Goal: Information Seeking & Learning: Learn about a topic

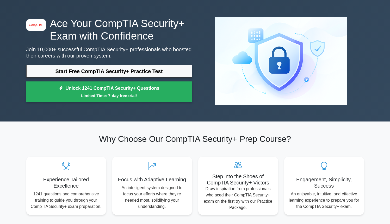
scroll to position [21, 0]
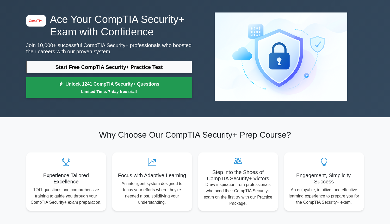
click at [135, 95] on link "Unlock 1241 CompTIA Security+ Questions Limited Time: 7-day free trial!" at bounding box center [108, 87] width 165 height 21
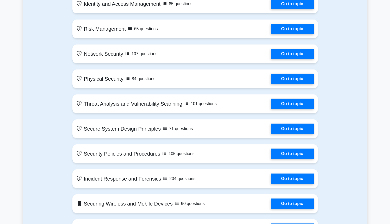
scroll to position [236, 0]
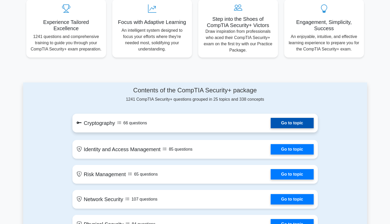
click at [297, 128] on link "Go to topic" at bounding box center [291, 123] width 43 height 10
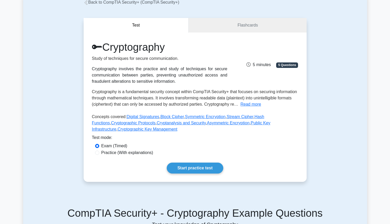
scroll to position [36, 0]
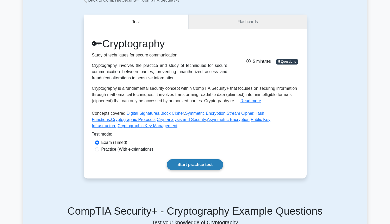
click at [216, 166] on link "Start practice test" at bounding box center [195, 164] width 56 height 11
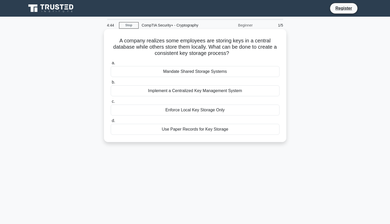
click at [212, 92] on div "Implement a Centralized Key Management System" at bounding box center [195, 90] width 169 height 11
click at [111, 84] on input "b. Implement a Centralized Key Management System" at bounding box center [111, 82] width 0 height 3
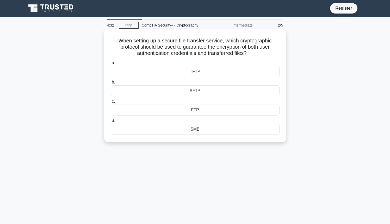
click at [210, 93] on div "SFTP" at bounding box center [195, 90] width 169 height 11
click at [111, 84] on input "b. SFTP" at bounding box center [111, 82] width 0 height 3
click at [203, 110] on div "RSA" at bounding box center [195, 110] width 169 height 11
click at [111, 103] on input "c. RSA" at bounding box center [111, 101] width 0 height 3
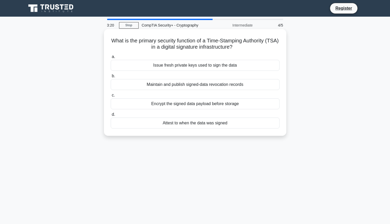
click at [198, 125] on div "Attest to when the data was signed" at bounding box center [195, 123] width 169 height 11
click at [111, 116] on input "d. Attest to when the data was signed" at bounding box center [111, 114] width 0 height 3
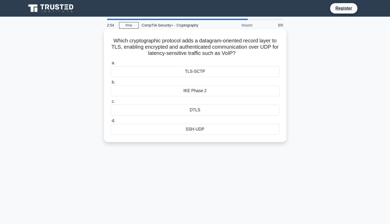
click at [209, 109] on div "DTLS" at bounding box center [195, 110] width 169 height 11
click at [111, 103] on input "c. DTLS" at bounding box center [111, 101] width 0 height 3
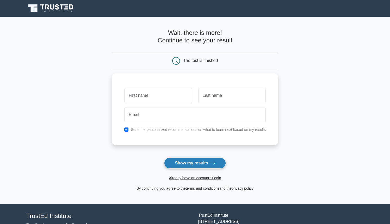
click at [202, 162] on button "Show my results" at bounding box center [194, 163] width 61 height 11
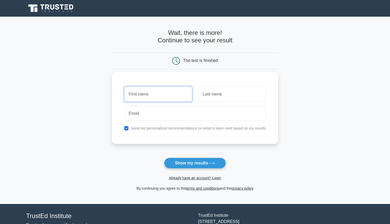
click at [178, 100] on input "text" at bounding box center [157, 94] width 67 height 15
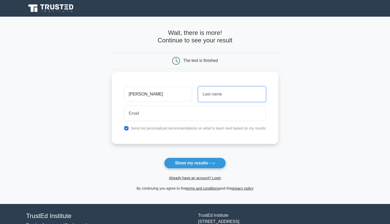
click at [207, 98] on input "text" at bounding box center [231, 94] width 67 height 15
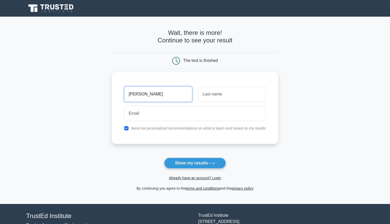
click at [173, 96] on input "Ruth" at bounding box center [157, 94] width 67 height 15
type input "[PERSON_NAME]"
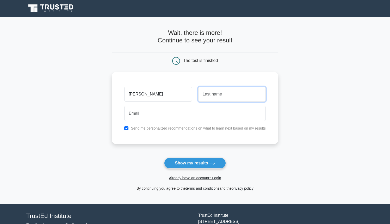
click at [215, 93] on input "text" at bounding box center [231, 94] width 67 height 15
type input "Sadn"
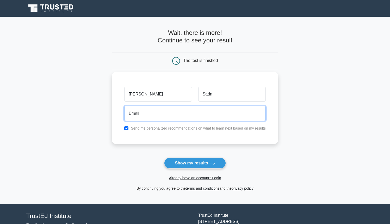
click at [201, 118] on input "email" at bounding box center [194, 113] width 141 height 15
type input "ghenggheng111@gmail.com"
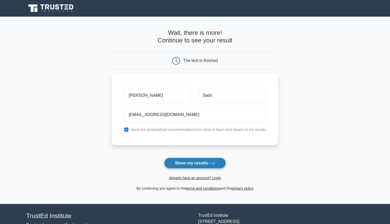
click at [197, 164] on button "Show my results" at bounding box center [194, 163] width 61 height 11
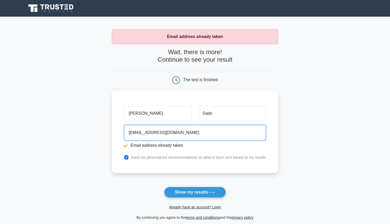
click at [190, 135] on input "ghenggheng111@gmail.com" at bounding box center [194, 132] width 141 height 15
type input "sweetieruthie1021@gmail.com"
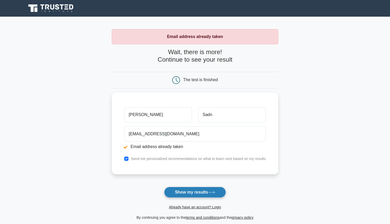
click at [187, 192] on button "Show my results" at bounding box center [194, 192] width 61 height 11
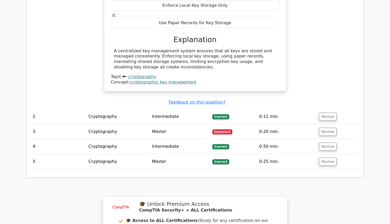
scroll to position [483, 0]
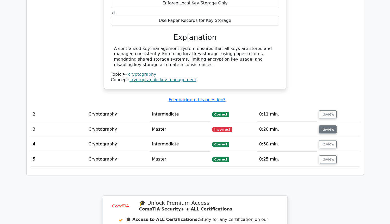
click at [327, 129] on button "Review" at bounding box center [327, 129] width 18 height 8
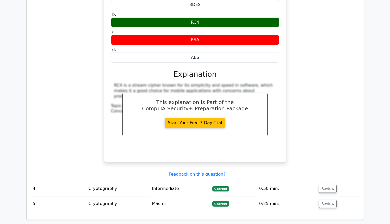
scroll to position [681, 0]
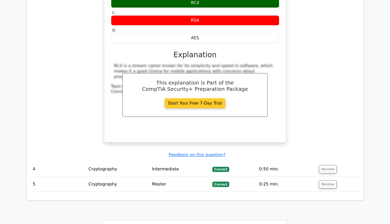
click at [209, 98] on link "Start Your Free 7-Day Trial" at bounding box center [194, 103] width 61 height 10
